Goal: Complete Application Form: Complete application form

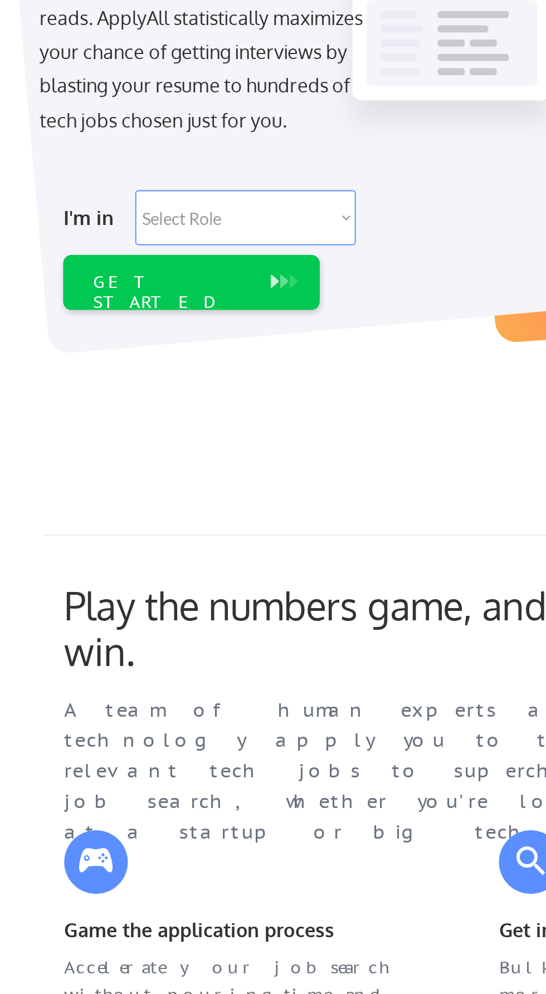
scroll to position [1, 0]
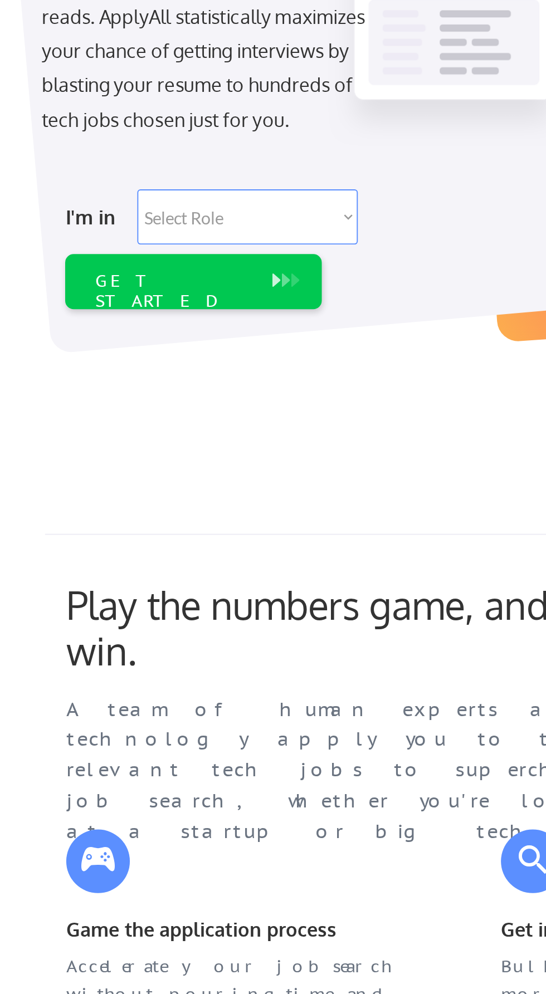
click at [198, 345] on select "Select Role Software Engineering Product Management Customer Success Sales UI/U…" at bounding box center [162, 347] width 116 height 29
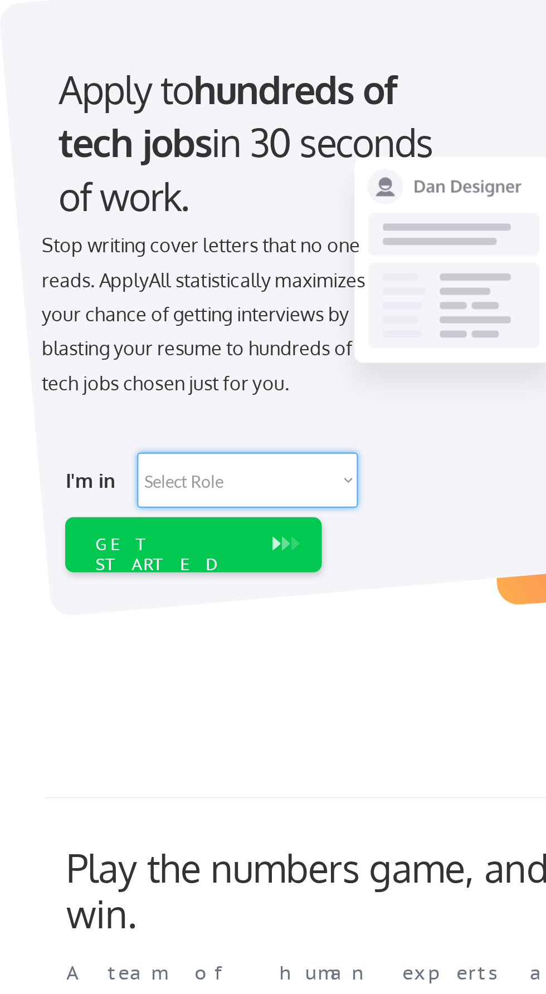
click at [203, 347] on select "Select Role Software Engineering Product Management Customer Success Sales UI/U…" at bounding box center [162, 347] width 116 height 29
select select ""it_security""
click at [104, 333] on select "Select Role Software Engineering Product Management Customer Success Sales UI/U…" at bounding box center [162, 347] width 116 height 29
select select ""it_security""
click at [168, 385] on div "GET STARTED" at bounding box center [122, 381] width 93 height 29
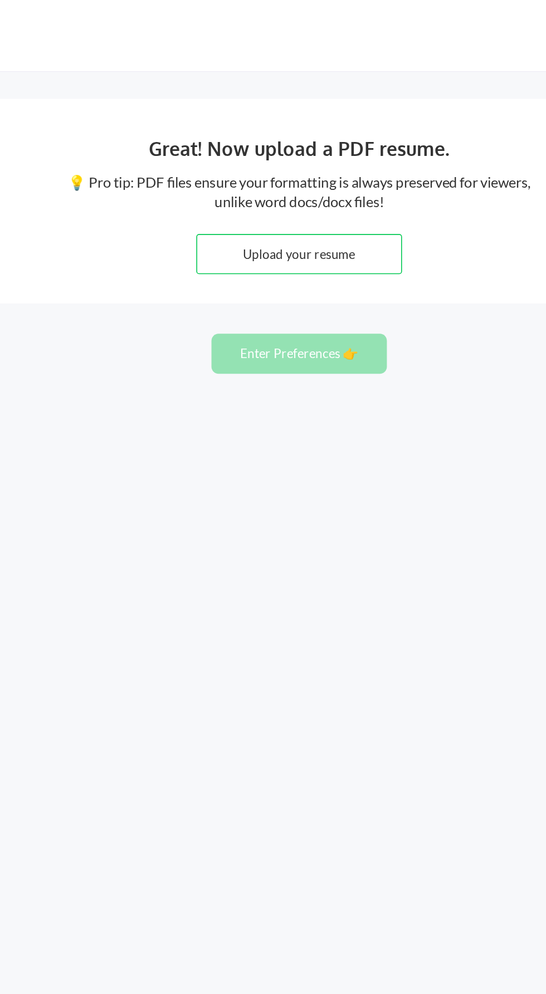
click at [313, 156] on input "file" at bounding box center [273, 159] width 128 height 24
click at [308, 158] on input "file" at bounding box center [273, 159] width 128 height 24
type input "C:\fakepath\[PERSON_NAME] Resume.docx"
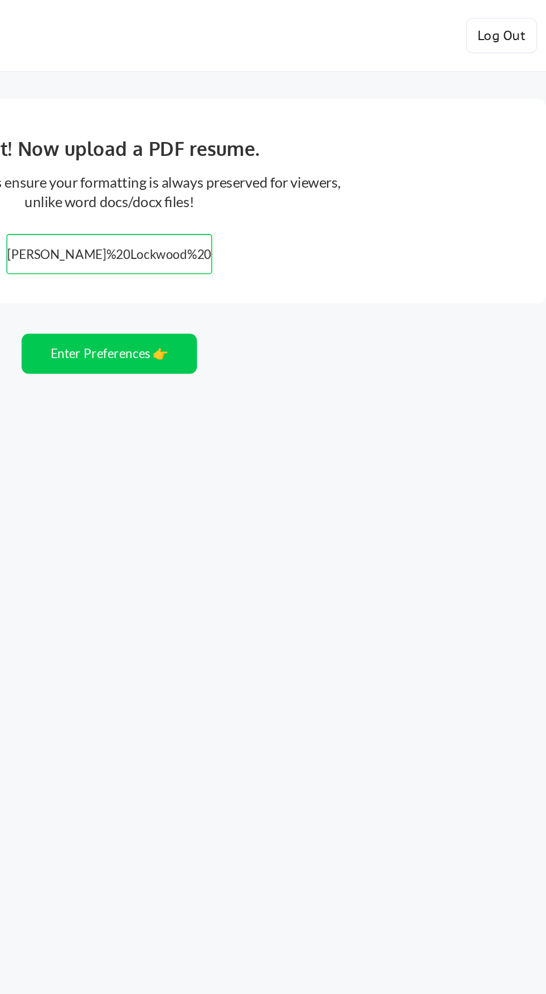
click at [306, 231] on button "Enter Preferences 👉" at bounding box center [273, 221] width 110 height 25
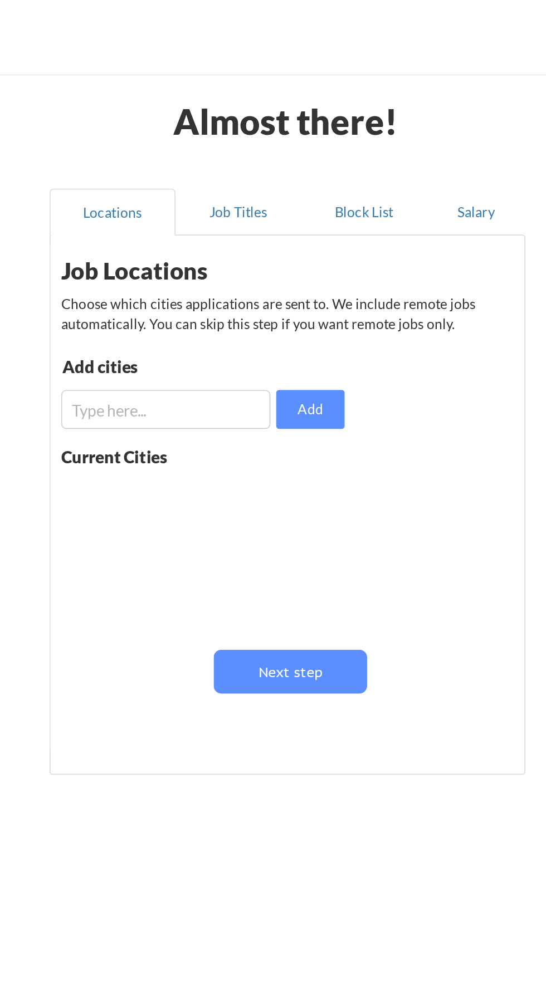
click at [211, 237] on input "input" at bounding box center [204, 236] width 119 height 22
type input "Killeen"
click at [296, 231] on button "Add" at bounding box center [286, 236] width 39 height 22
click at [210, 281] on div "Killeen" at bounding box center [181, 283] width 73 height 11
click at [230, 237] on input "input" at bounding box center [204, 236] width 119 height 22
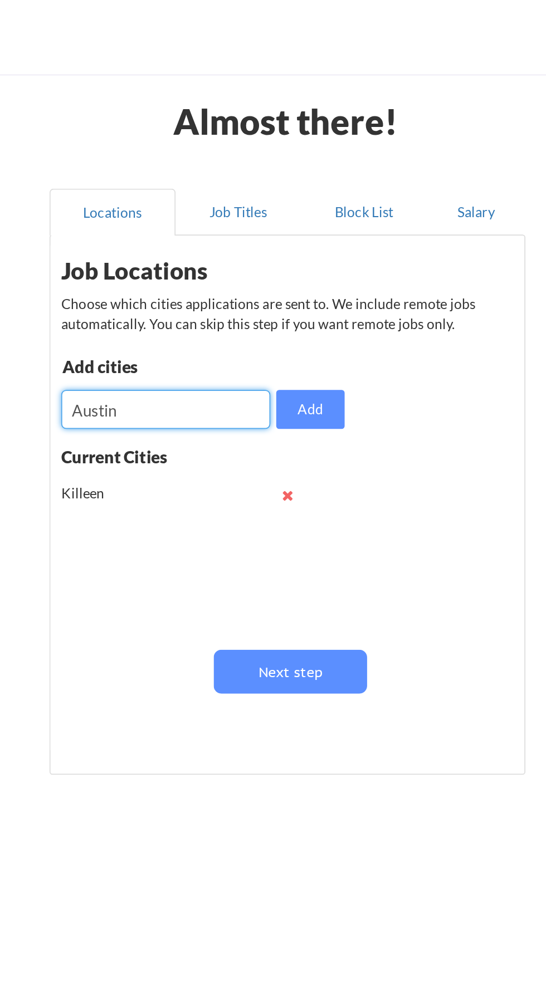
type input "Austin"
click at [301, 230] on button "Add" at bounding box center [286, 236] width 39 height 22
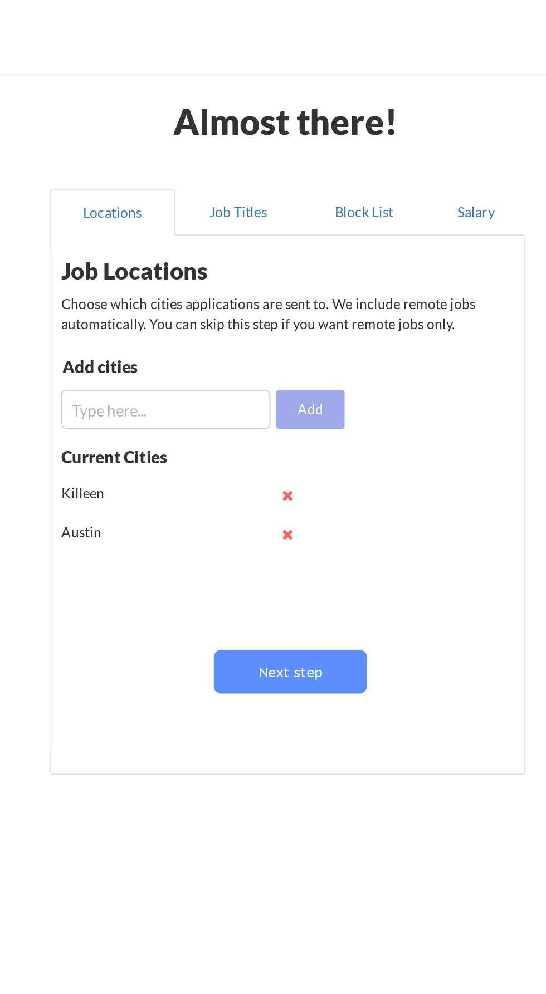
click at [218, 234] on input "input" at bounding box center [204, 236] width 119 height 22
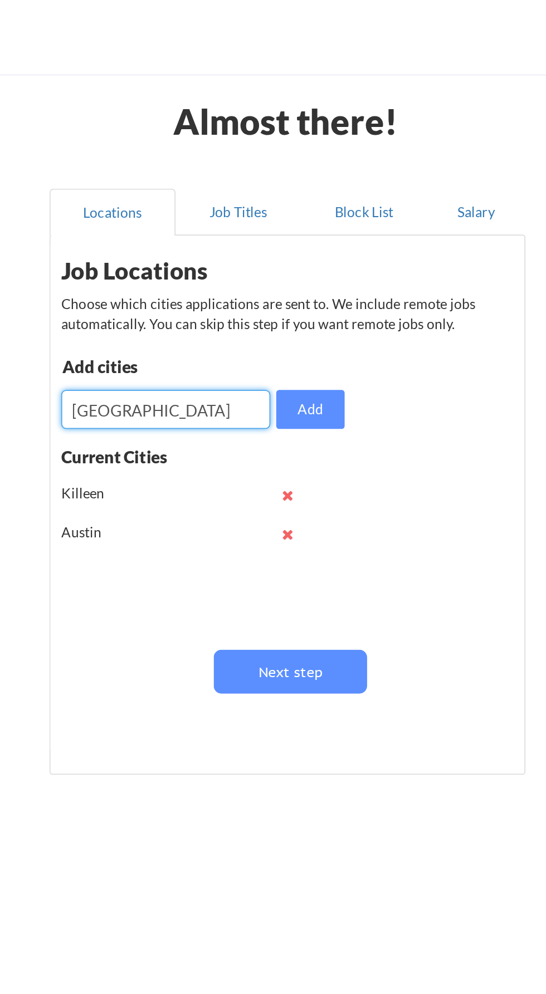
type input "Georgetown"
click at [291, 239] on button "Add" at bounding box center [286, 236] width 39 height 22
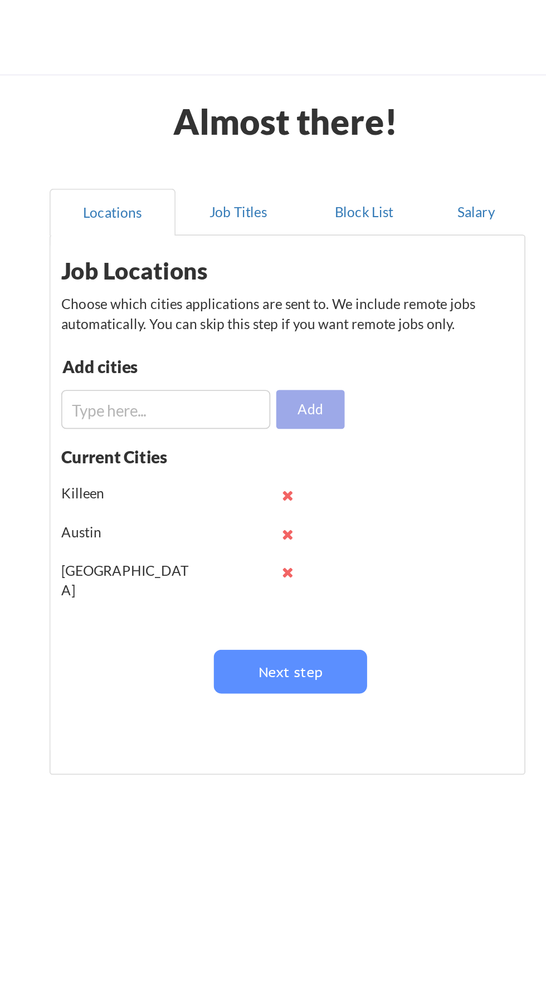
click at [228, 238] on input "input" at bounding box center [204, 236] width 119 height 22
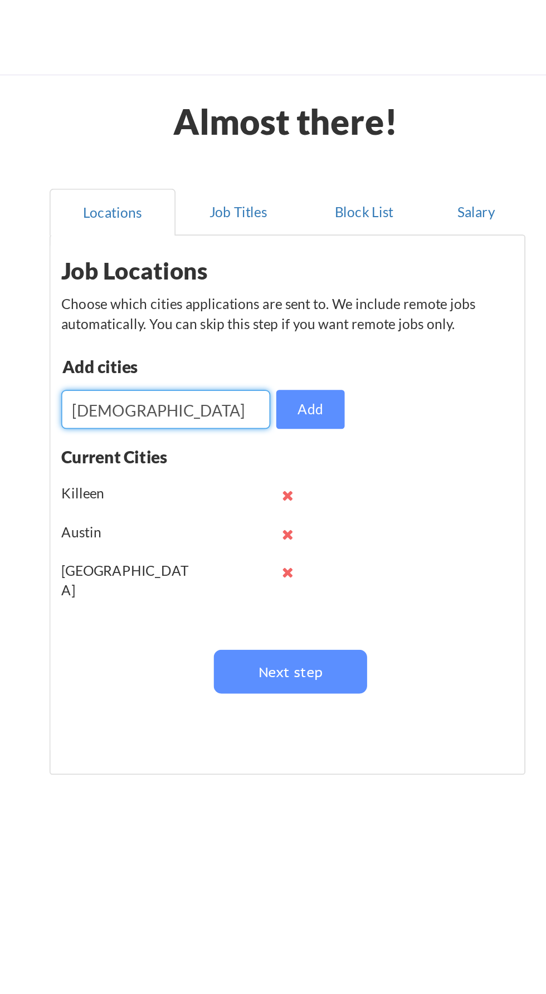
type input "Temple"
click at [293, 233] on button "Add" at bounding box center [286, 236] width 39 height 22
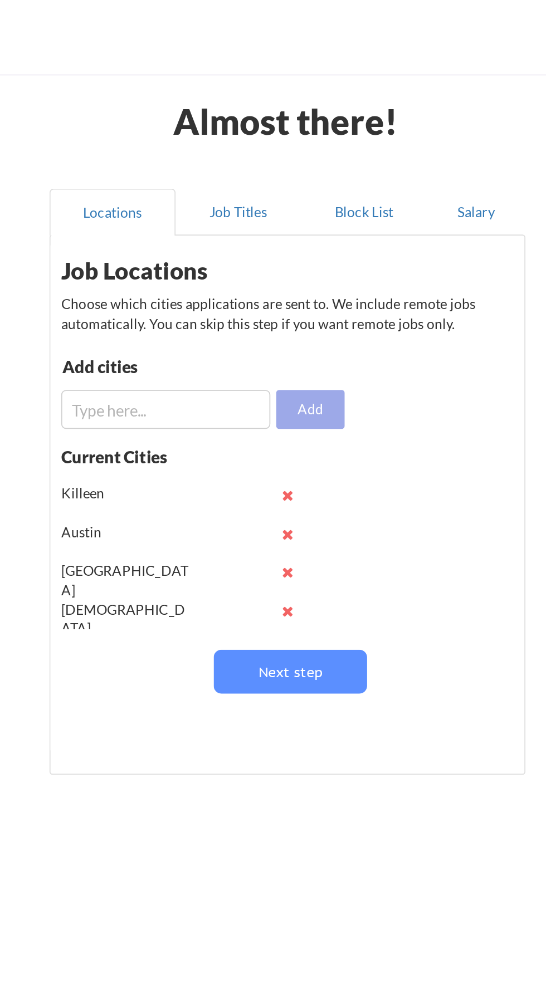
click at [226, 237] on input "input" at bounding box center [204, 236] width 119 height 22
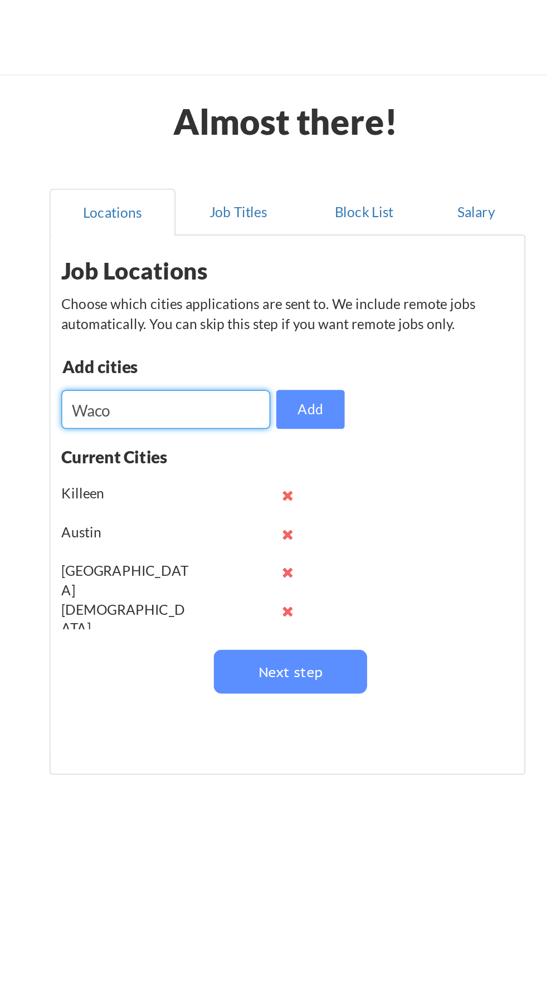
type input "Waco"
click at [296, 240] on button "Add" at bounding box center [286, 236] width 39 height 22
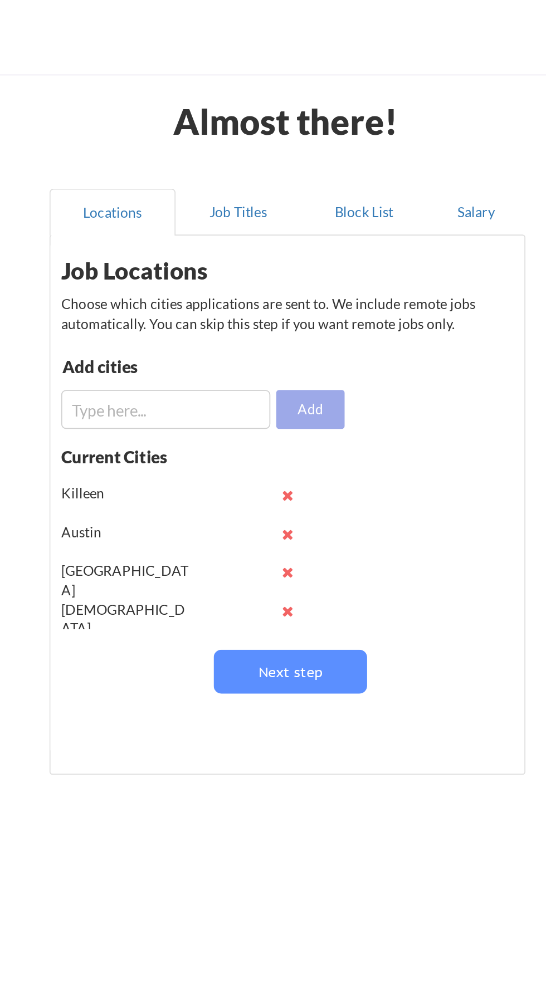
click at [215, 238] on input "input" at bounding box center [204, 236] width 119 height 22
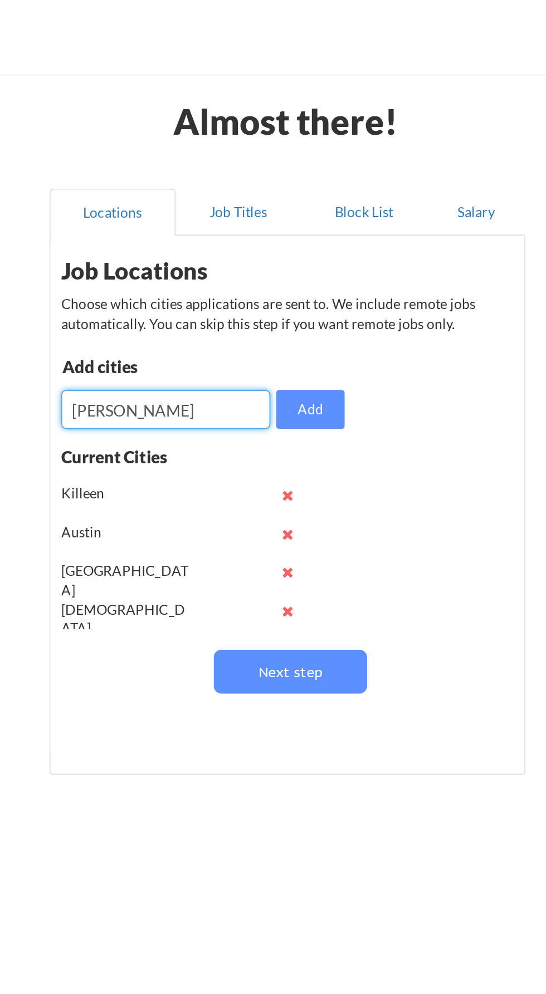
type input "Belton"
click at [300, 235] on button "Add" at bounding box center [286, 236] width 39 height 22
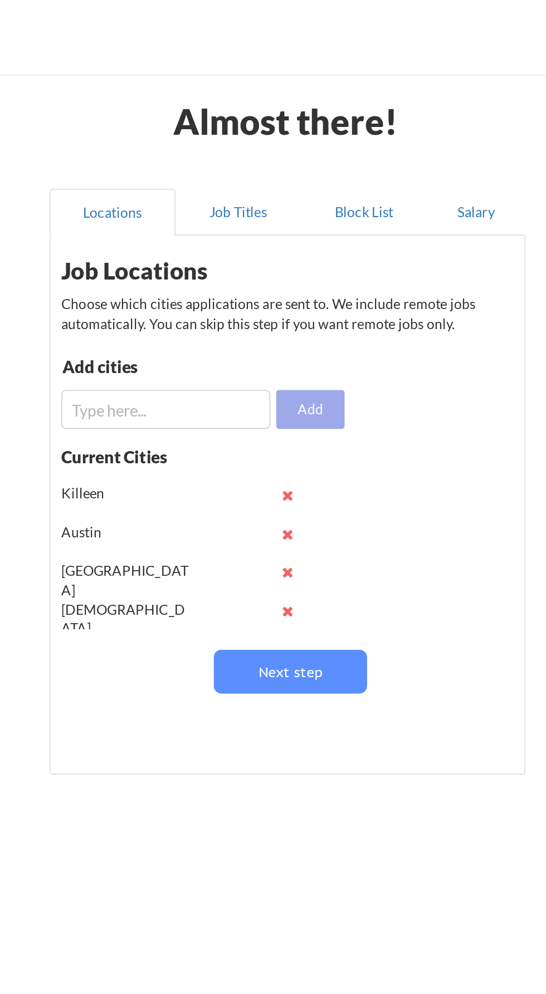
click at [235, 239] on input "input" at bounding box center [204, 236] width 119 height 22
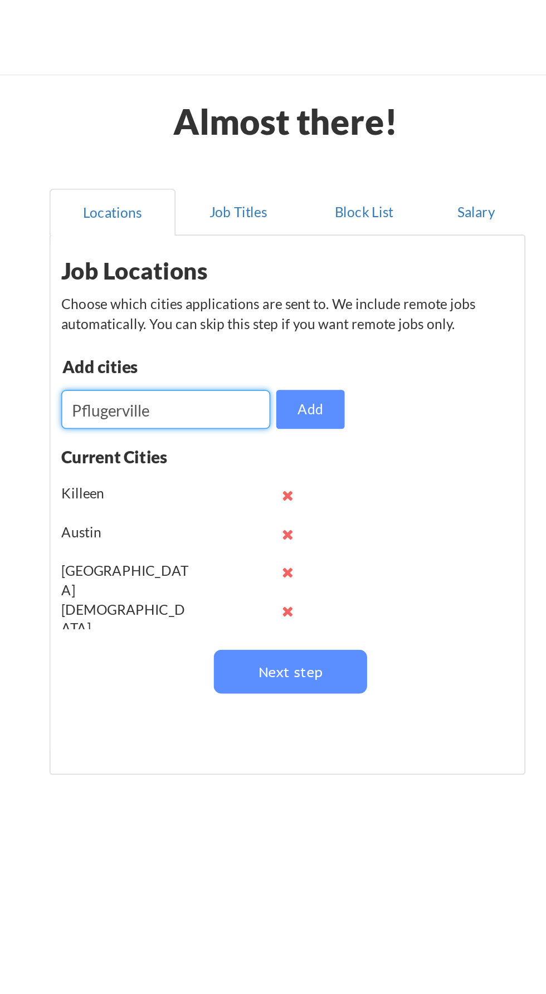
type input "Pflugerville"
click at [296, 227] on button "Add" at bounding box center [286, 236] width 39 height 22
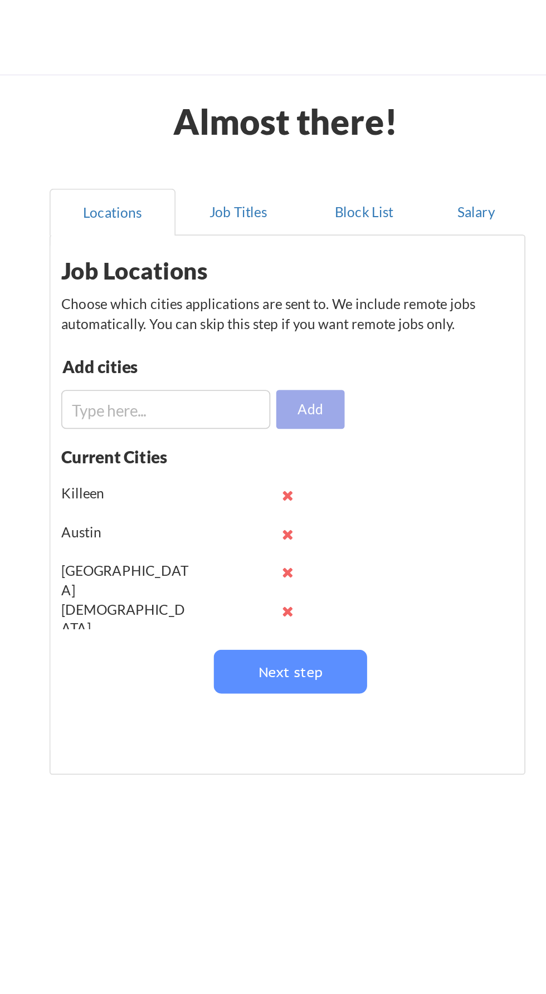
click at [220, 236] on input "input" at bounding box center [204, 236] width 119 height 22
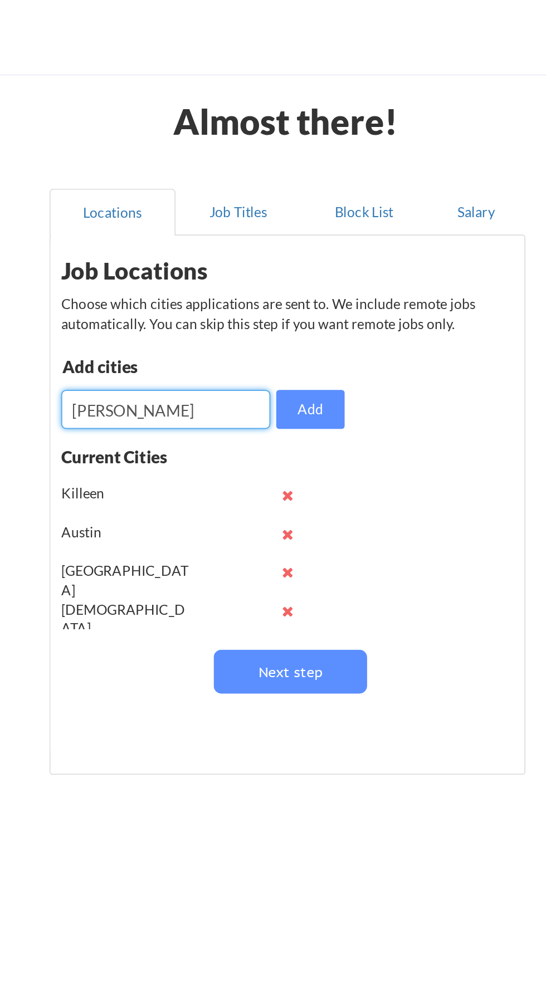
type input "Hutto"
click at [287, 228] on button "Add" at bounding box center [286, 236] width 39 height 22
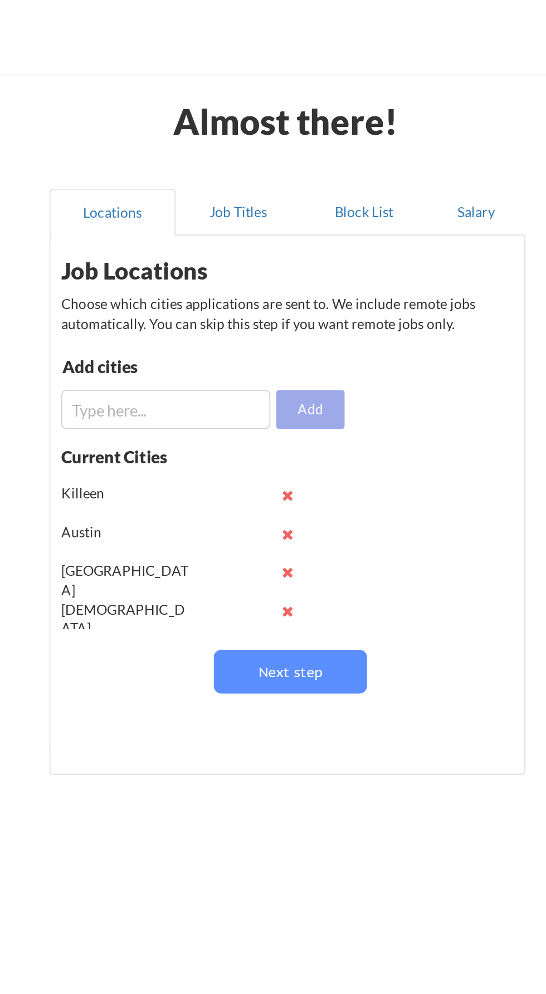
click at [295, 389] on button "Next step" at bounding box center [275, 385] width 87 height 25
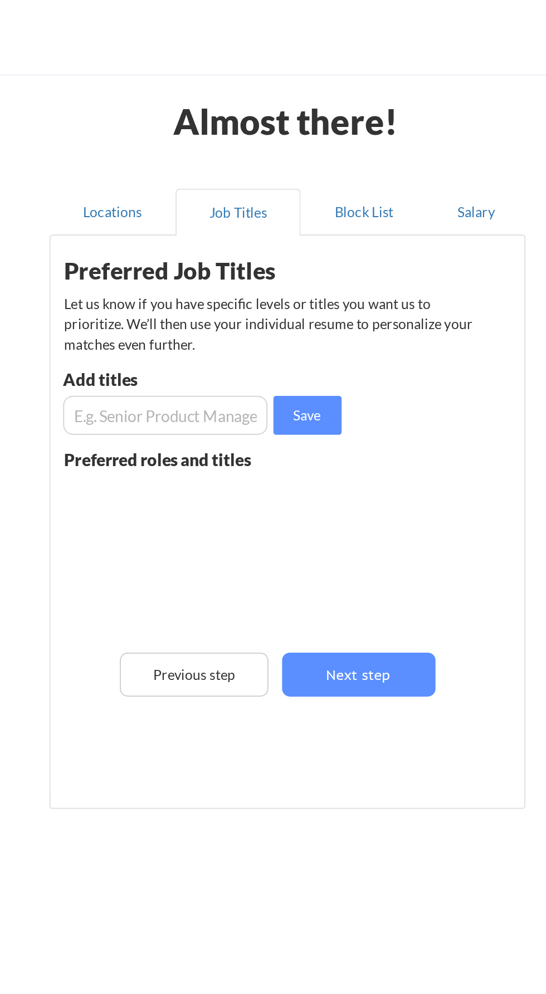
click at [214, 239] on input "input" at bounding box center [204, 239] width 116 height 22
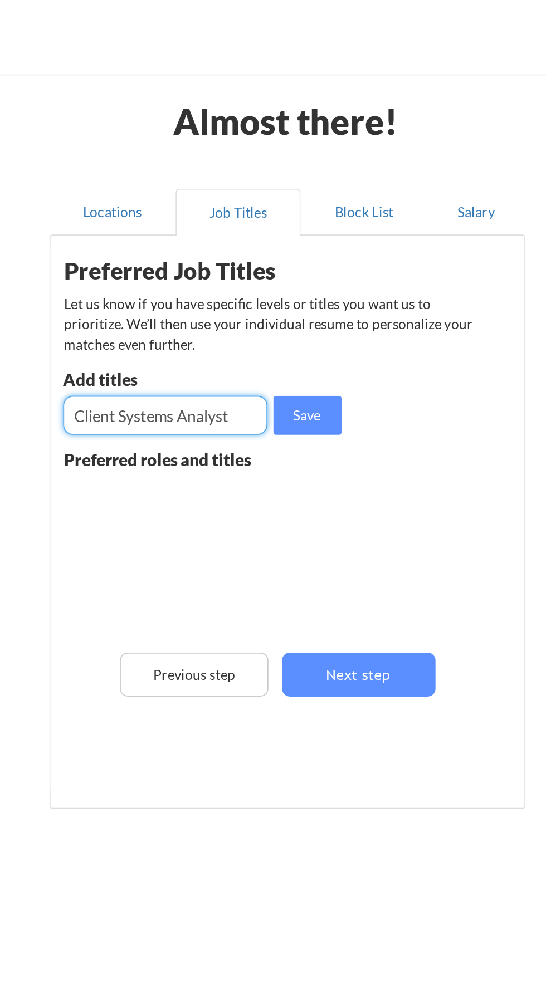
type input "Client Systems Analyst"
click at [294, 236] on button "Save" at bounding box center [285, 239] width 39 height 22
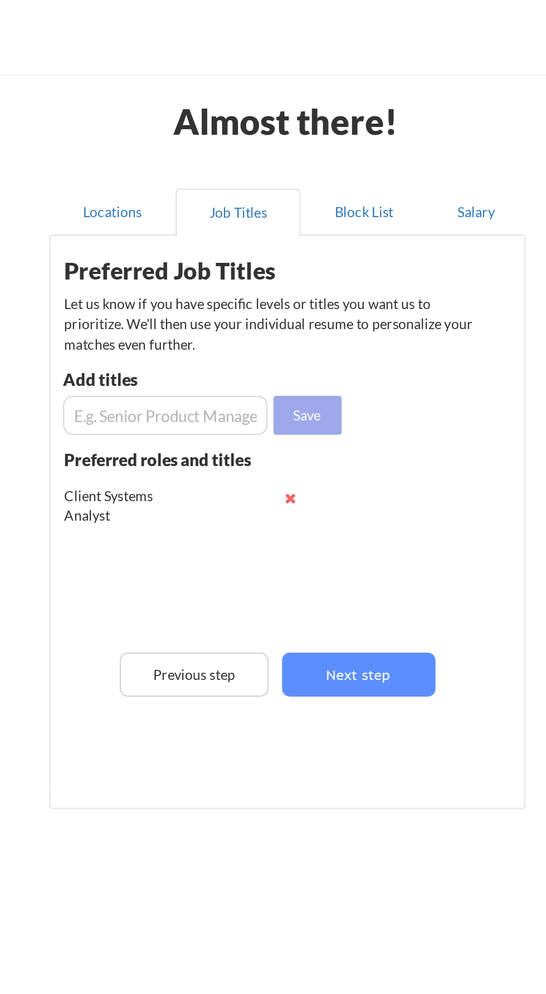
click at [225, 243] on input "input" at bounding box center [204, 239] width 116 height 22
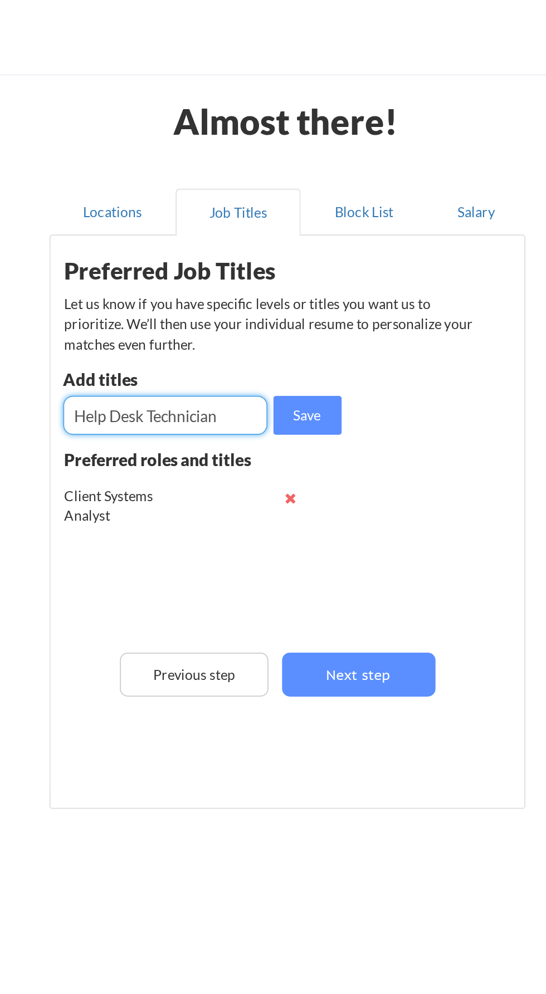
type input "Help Desk Technician"
click at [291, 243] on button "Save" at bounding box center [285, 239] width 39 height 22
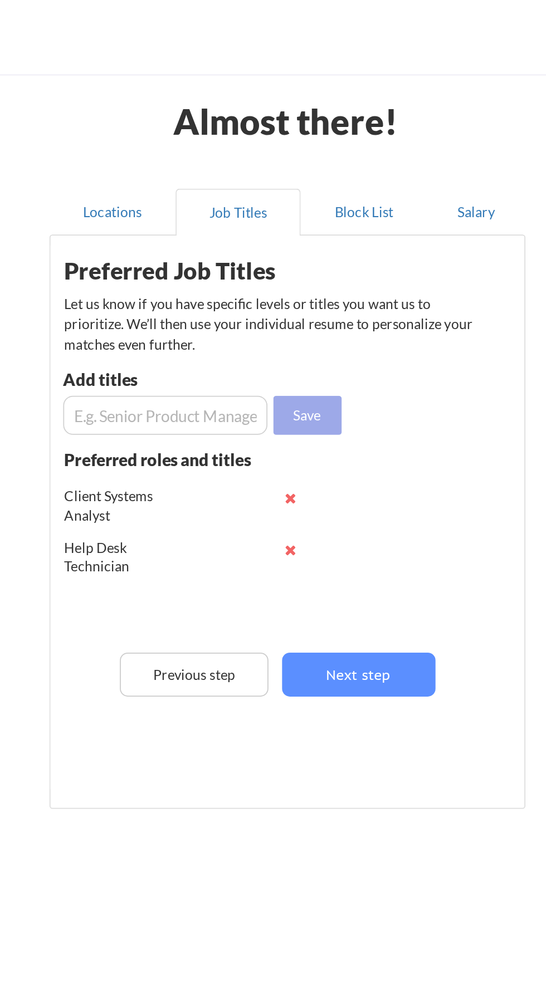
click at [241, 242] on input "input" at bounding box center [204, 239] width 116 height 22
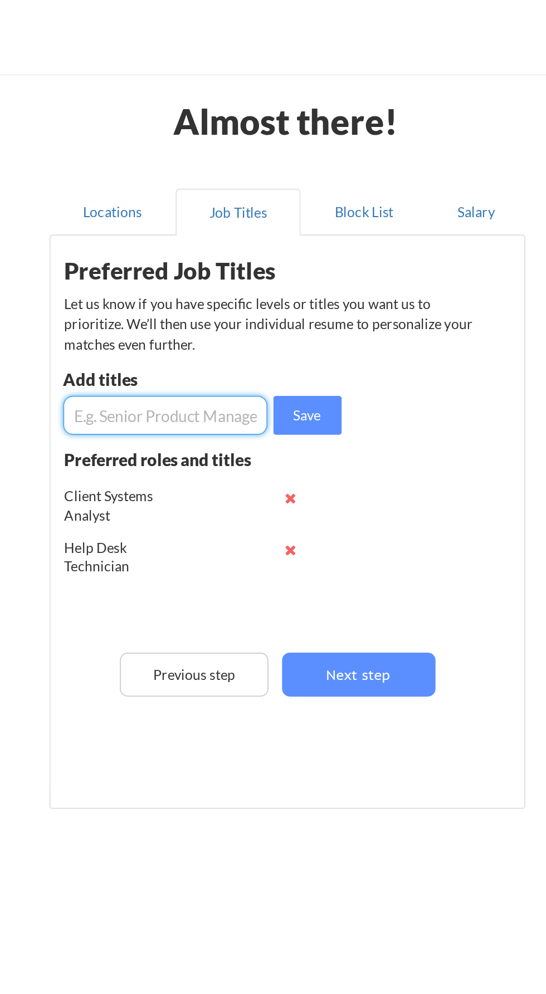
type input "I"
type input "Desktop Support Specialist"
click at [284, 234] on button "Save" at bounding box center [285, 239] width 39 height 22
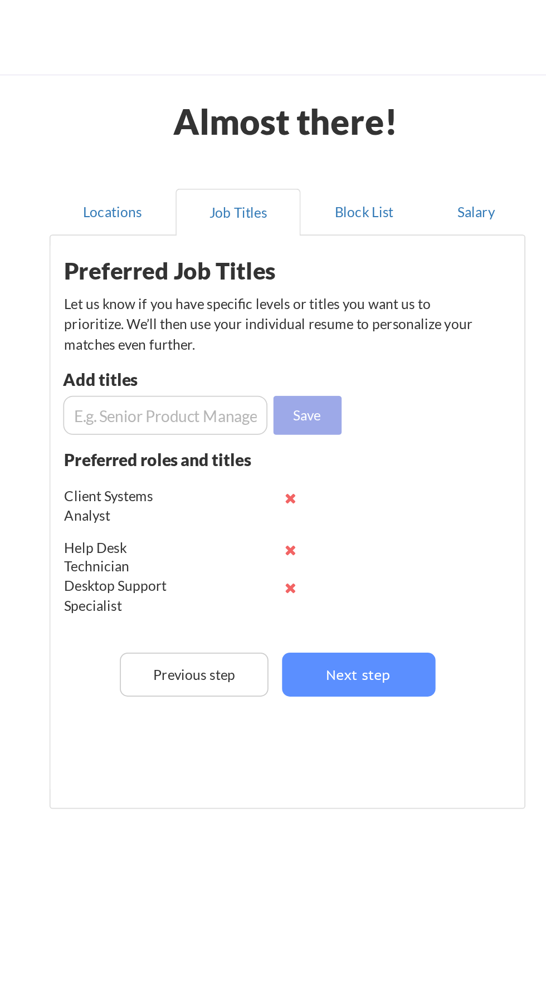
click at [240, 241] on input "input" at bounding box center [204, 239] width 116 height 22
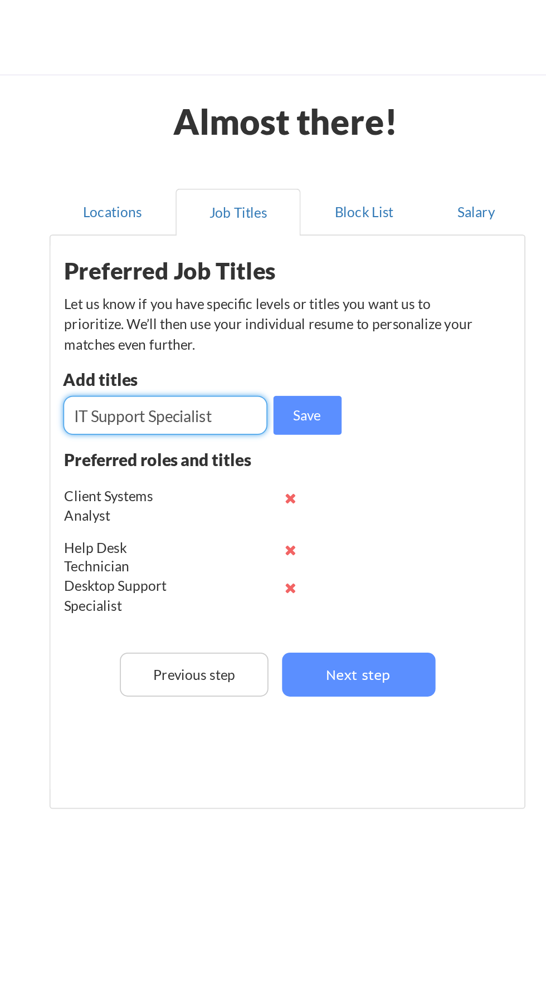
type input "IT Support Specialist"
click at [286, 237] on button "Save" at bounding box center [285, 239] width 39 height 22
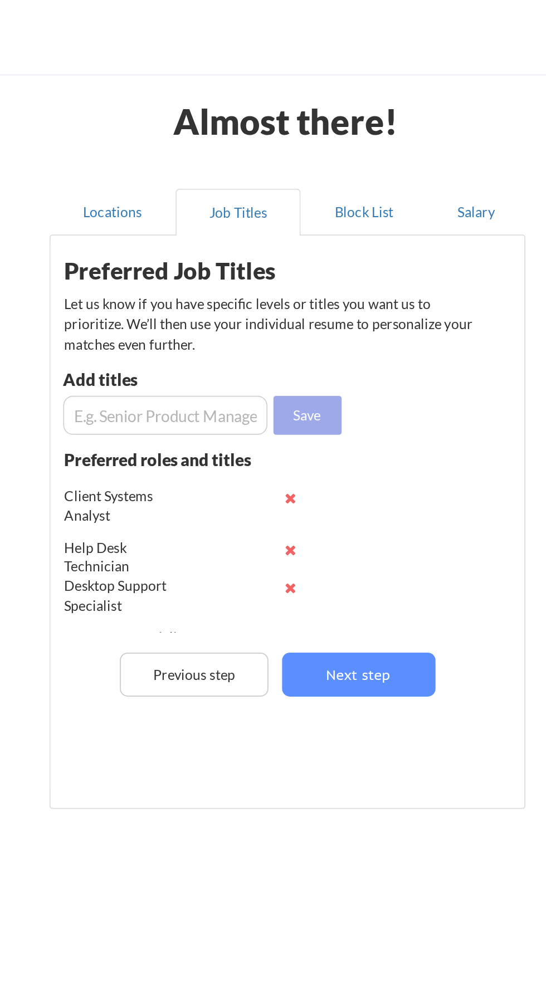
click at [220, 241] on input "input" at bounding box center [204, 239] width 116 height 22
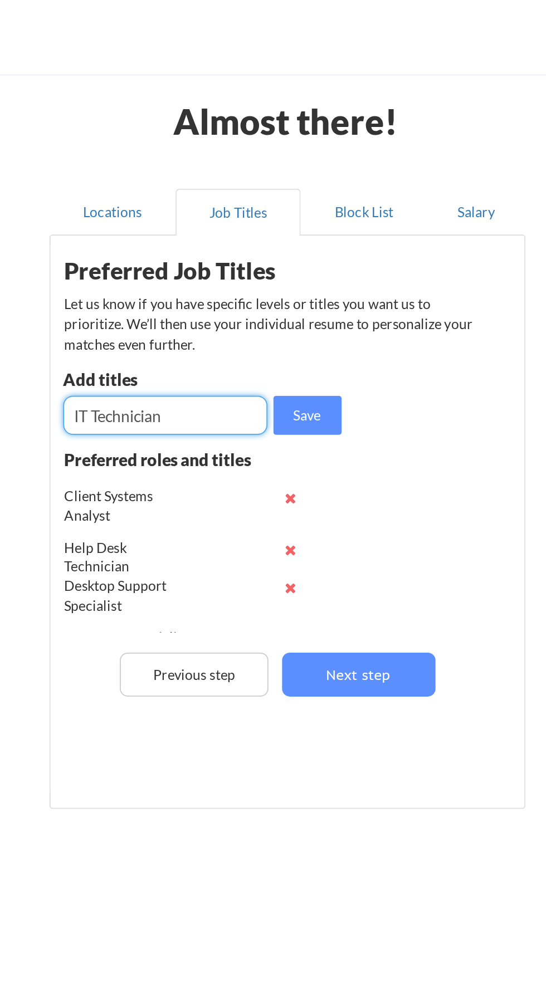
type input "IT Technician"
click at [287, 236] on button "Save" at bounding box center [285, 239] width 39 height 22
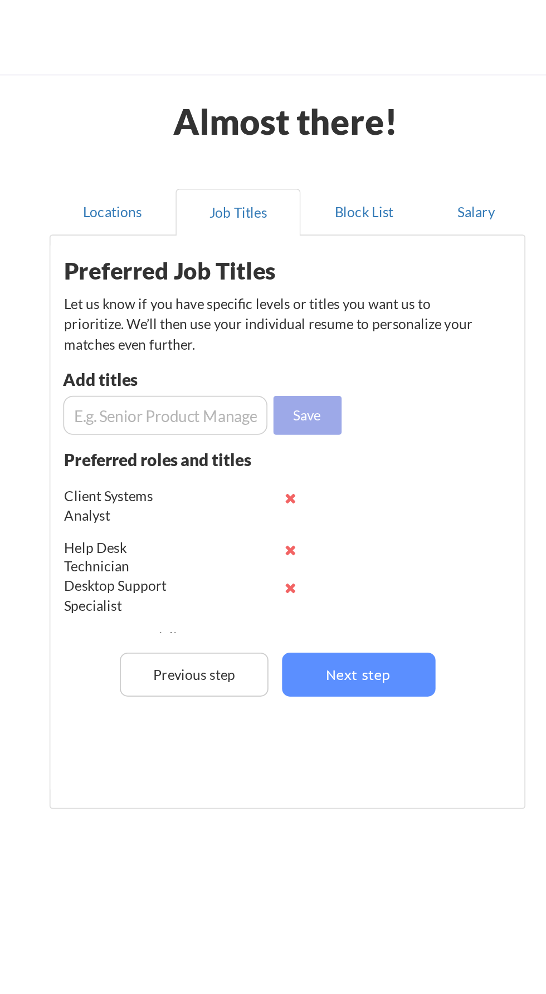
click at [327, 393] on button "Next step" at bounding box center [314, 386] width 87 height 25
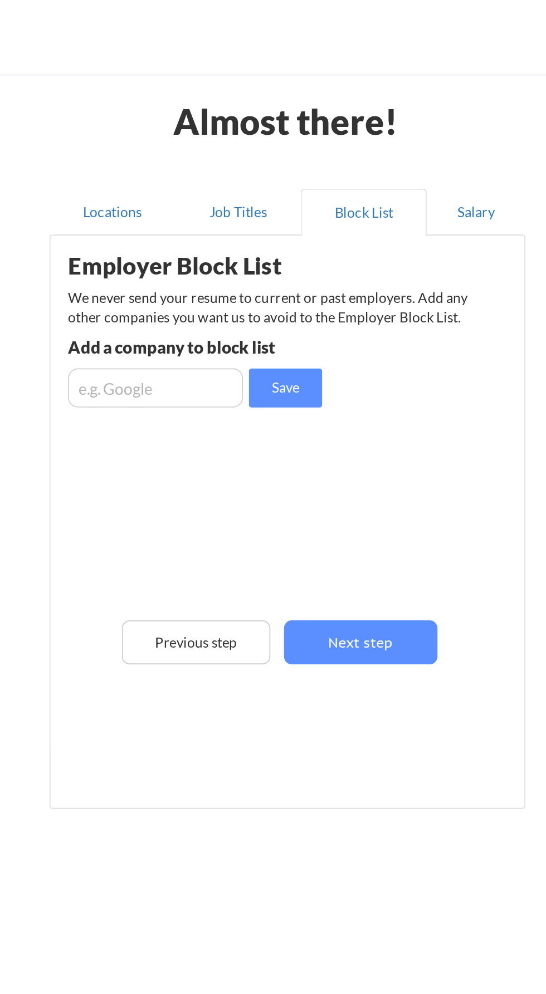
click at [328, 373] on button "Next step" at bounding box center [315, 368] width 87 height 25
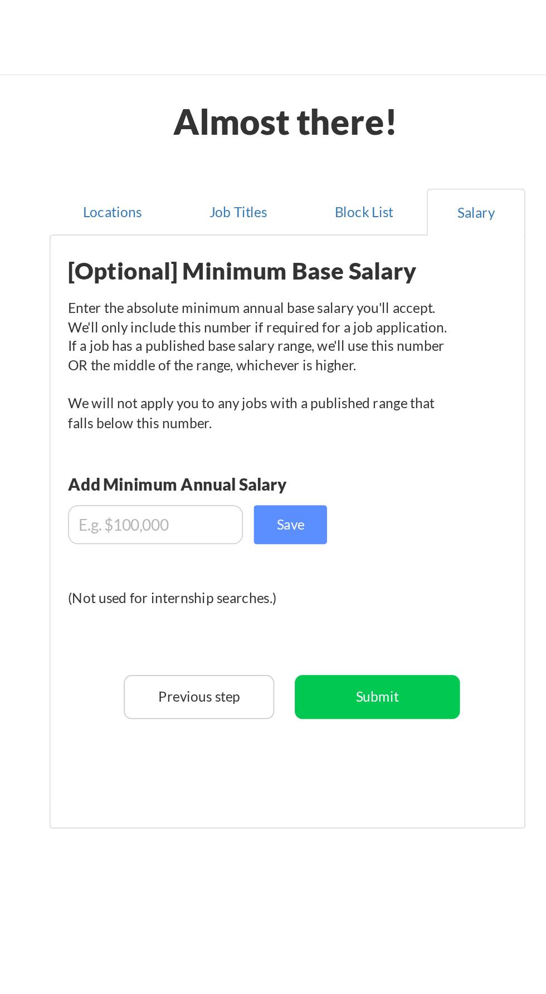
click at [216, 304] on input "input" at bounding box center [199, 301] width 100 height 22
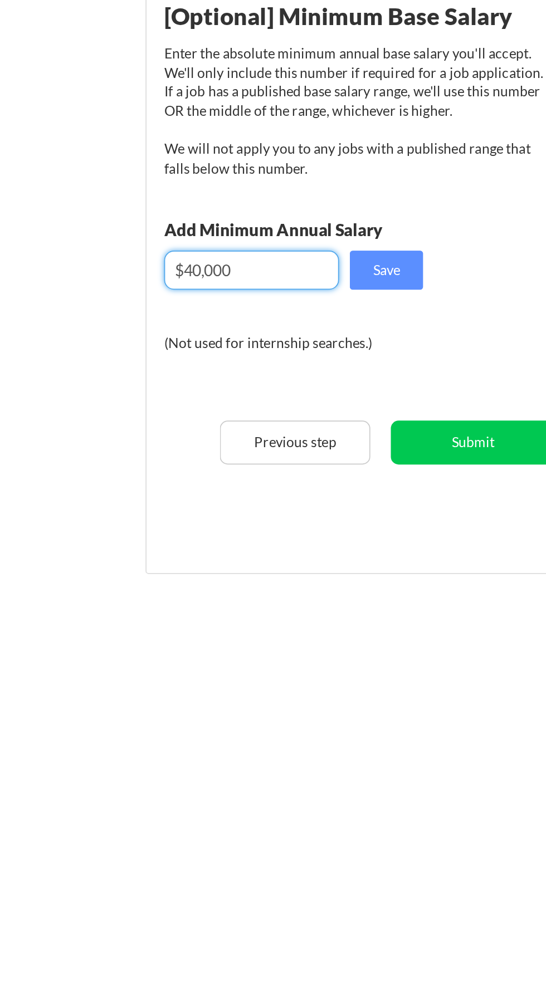
type input "$40,000"
click at [272, 297] on button "Save" at bounding box center [276, 301] width 42 height 22
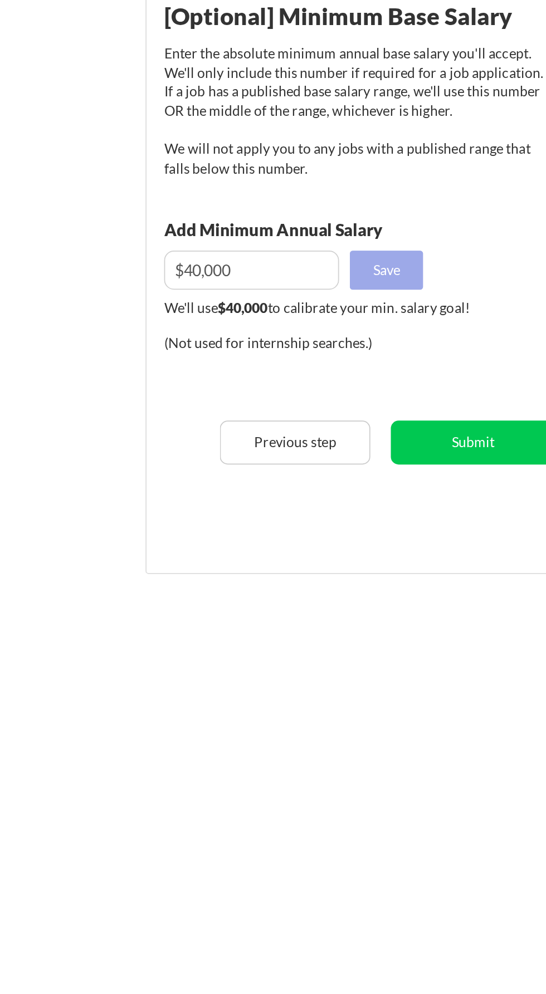
click at [333, 402] on button "Submit" at bounding box center [325, 399] width 94 height 25
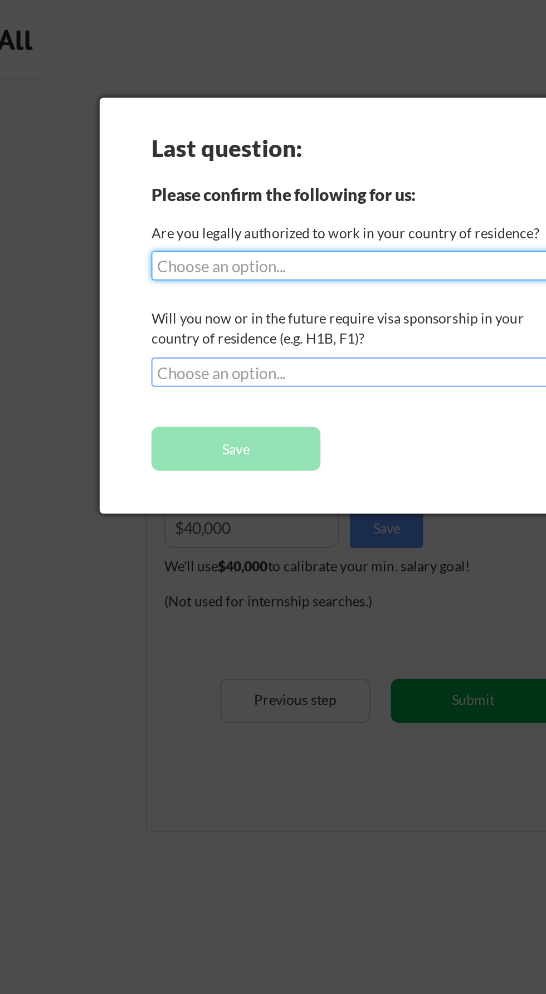
click at [271, 159] on select "Choose an option... Yes, I am a US Citizen Yes, I am a Canadian Citizen Yes, I …" at bounding box center [263, 151] width 242 height 17
select select ""yes__i_am_a_us_citizen""
click at [142, 143] on select "Choose an option... Yes, I am a US Citizen Yes, I am a Canadian Citizen Yes, I …" at bounding box center [263, 151] width 242 height 17
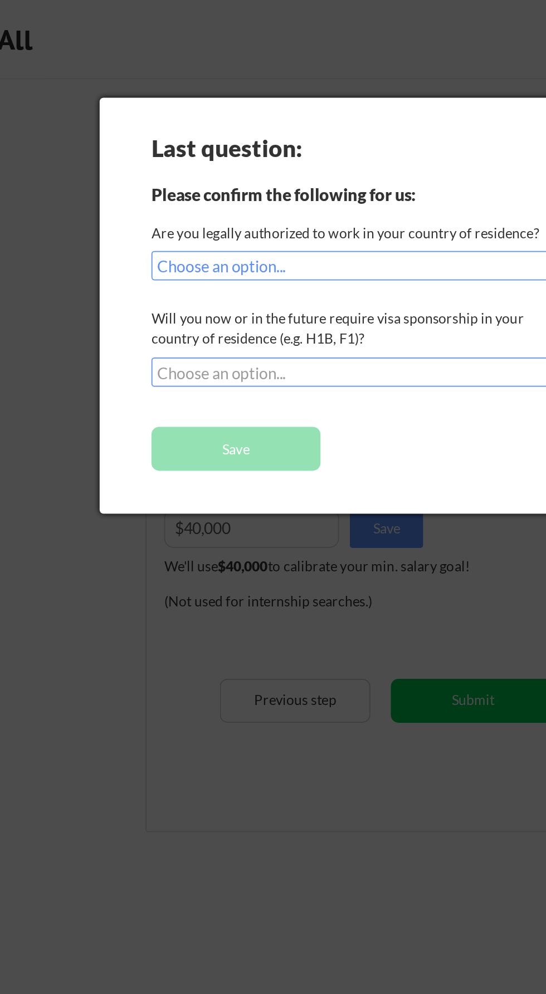
click at [279, 211] on select "Choose an option... No, I will not need sponsorship Yes, I will need sponsorship" at bounding box center [263, 212] width 242 height 17
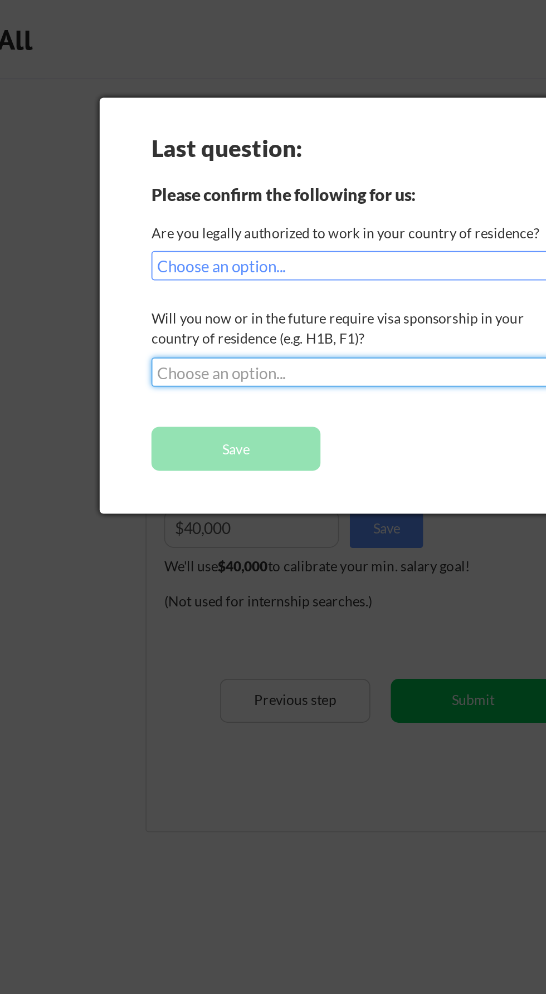
select select ""no__i_will_not_need_sponsorship""
click at [142, 204] on select "Choose an option... No, I will not need sponsorship Yes, I will need sponsorship" at bounding box center [263, 212] width 242 height 17
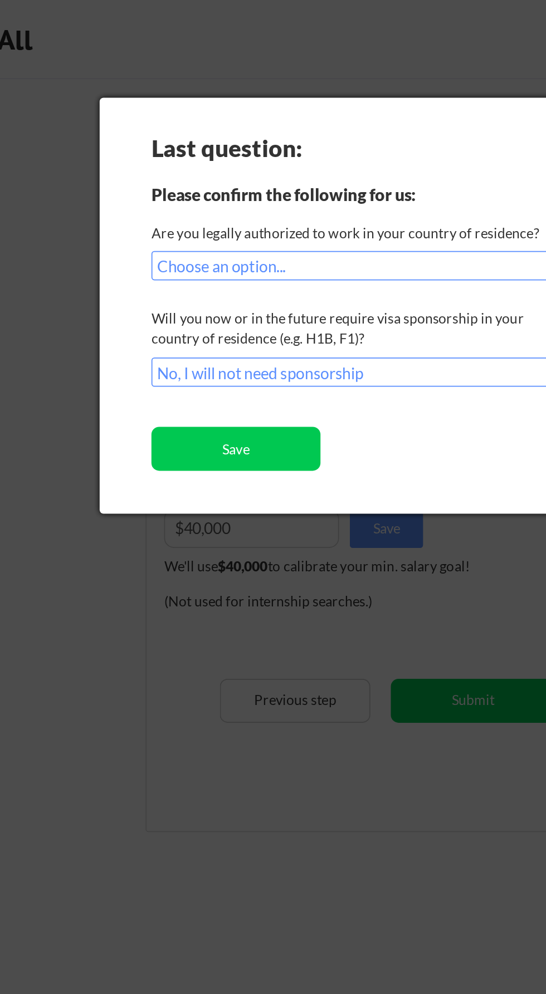
click at [210, 258] on button "Save" at bounding box center [190, 255] width 96 height 25
